Goal: Communication & Community: Answer question/provide support

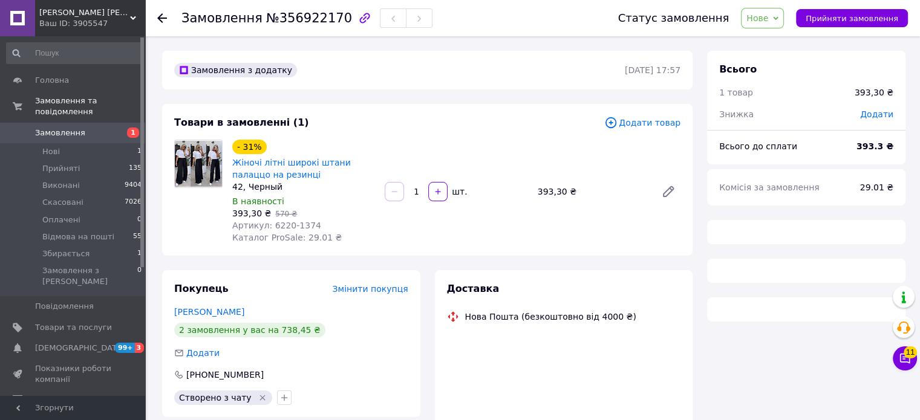
click at [271, 192] on div "42, Черный" at bounding box center [303, 187] width 143 height 12
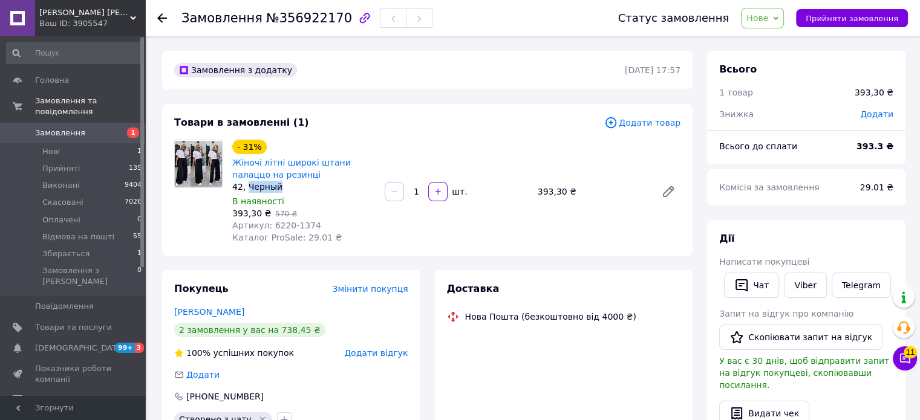
click at [271, 192] on div "42, Черный" at bounding box center [303, 187] width 143 height 12
copy div "42, Черный"
click at [757, 293] on button "Чат" at bounding box center [751, 285] width 55 height 25
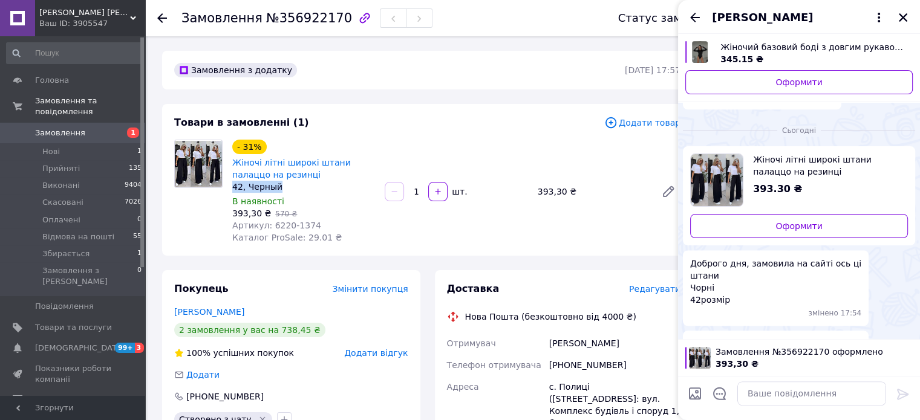
scroll to position [947, 0]
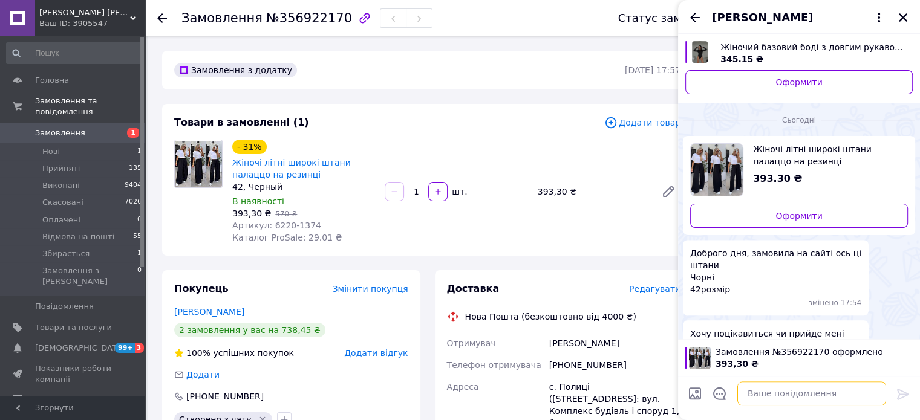
click at [760, 391] on textarea at bounding box center [811, 394] width 149 height 24
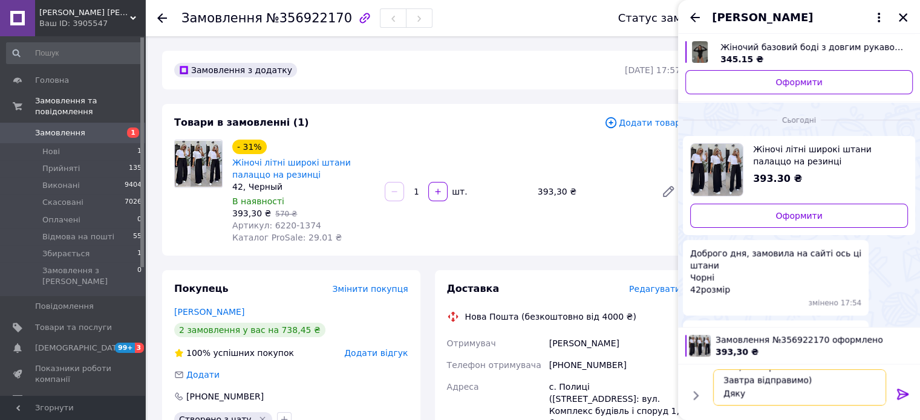
scroll to position [15, 0]
click at [263, 181] on div "42, Черный" at bounding box center [303, 187] width 143 height 12
click at [261, 186] on div "42, Черный" at bounding box center [303, 187] width 143 height 12
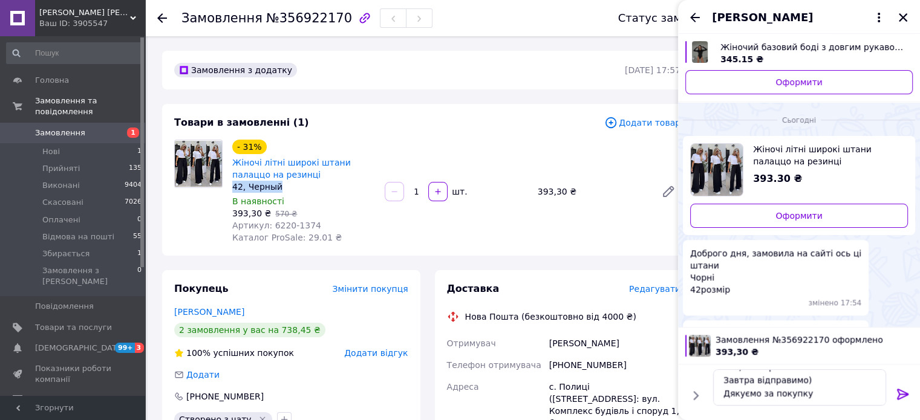
click at [261, 186] on div "42, Черный" at bounding box center [303, 187] width 143 height 12
copy div "42, Черный"
click at [815, 395] on textarea "Так, має прийти Завтра відправимо) Дякуємо за покупку" at bounding box center [799, 388] width 173 height 36
paste textarea "😊"
type textarea "Так, має прийти Завтра відправимо) Дякуємо за покупку 😊"
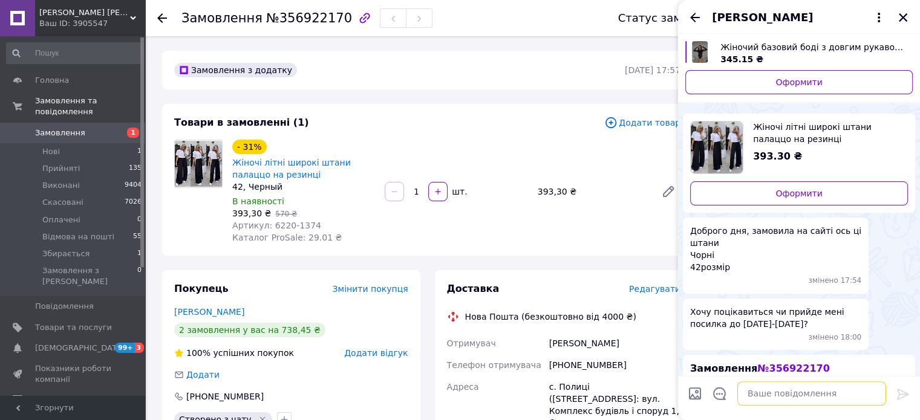
scroll to position [925, 0]
